Goal: Information Seeking & Learning: Learn about a topic

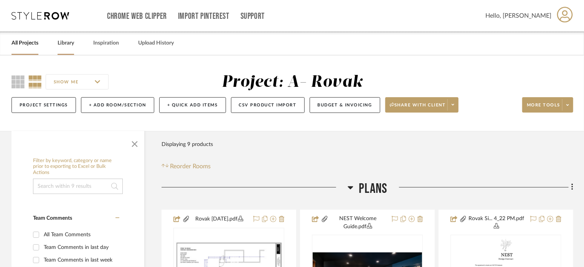
drag, startPoint x: 49, startPoint y: 23, endPoint x: 65, endPoint y: 35, distance: 20.3
click at [55, 27] on div "Chrome Web Clipper Import Pinterest Support All Projects Library Inspiration Up…" at bounding box center [293, 15] width 562 height 31
click at [65, 41] on link "Library" at bounding box center [66, 43] width 17 height 10
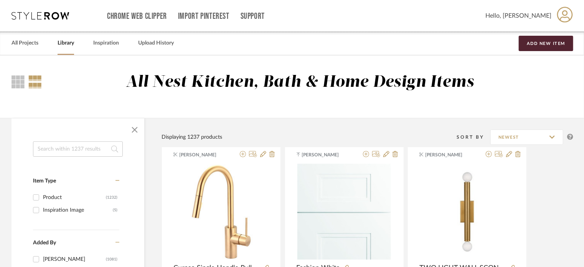
click at [81, 153] on input at bounding box center [78, 148] width 90 height 15
type input "wallpaper"
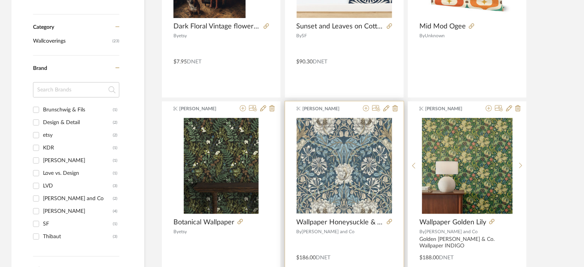
scroll to position [269, 0]
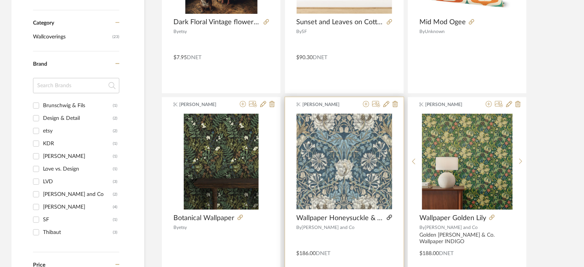
click at [390, 216] on icon at bounding box center [389, 217] width 5 height 5
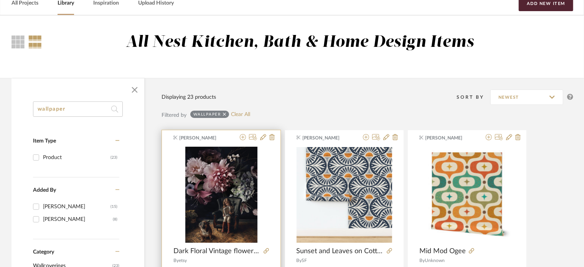
scroll to position [0, 0]
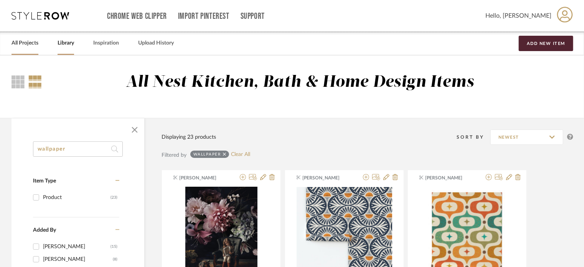
click at [23, 41] on link "All Projects" at bounding box center [25, 43] width 27 height 10
